Goal: Task Accomplishment & Management: Manage account settings

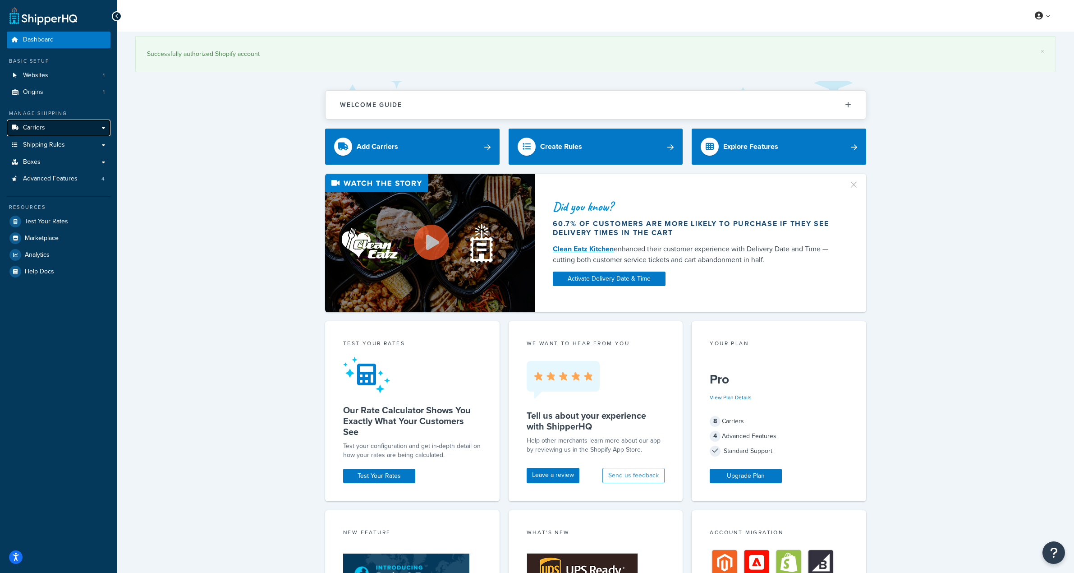
click at [68, 130] on link "Carriers" at bounding box center [59, 127] width 104 height 17
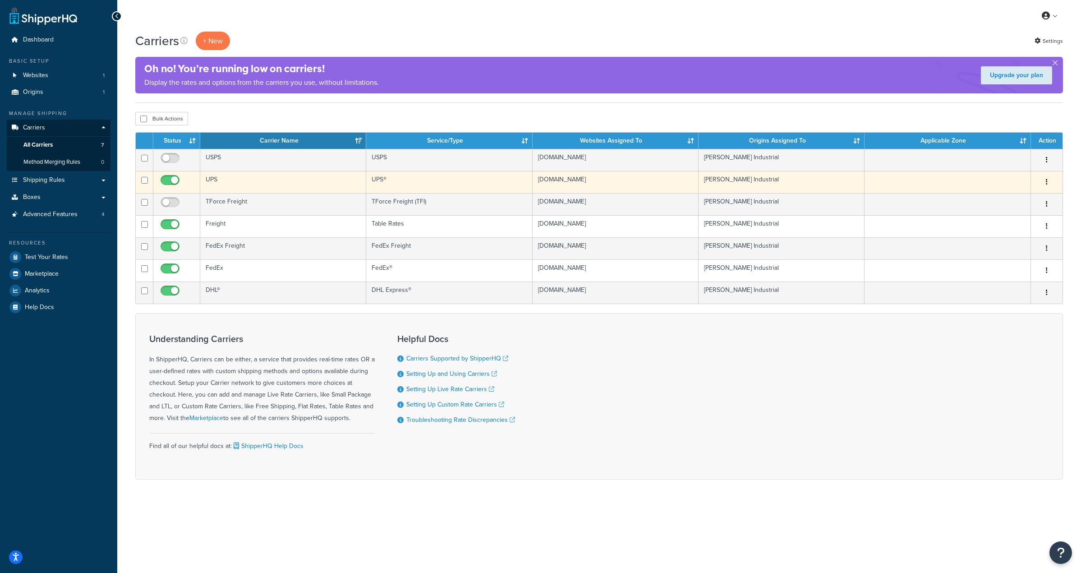
click at [298, 185] on td "UPS" at bounding box center [283, 182] width 166 height 22
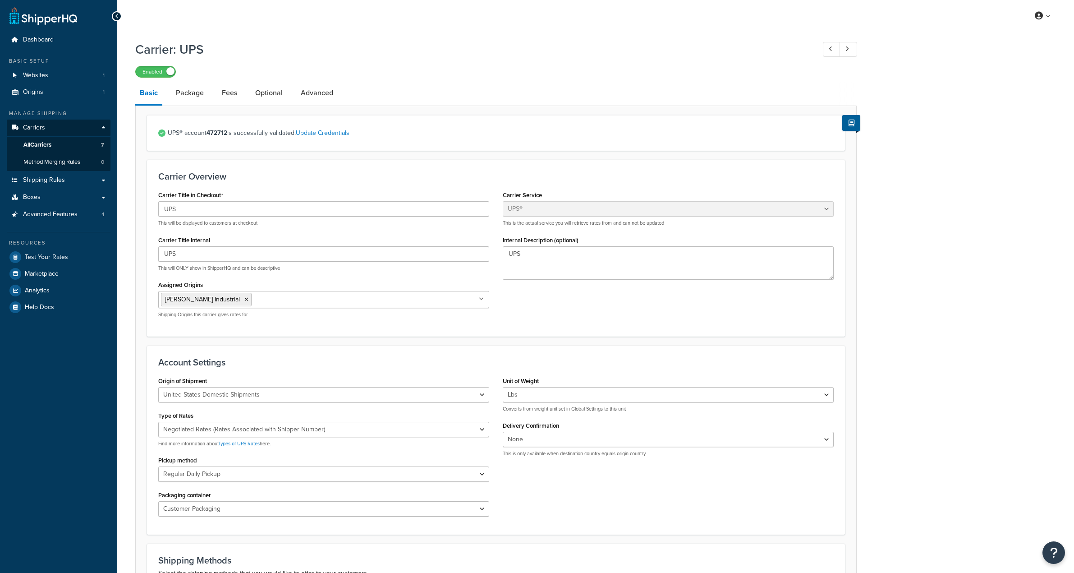
select select "ups"
click at [189, 91] on link "Package" at bounding box center [189, 93] width 37 height 22
